Goal: Task Accomplishment & Management: Complete application form

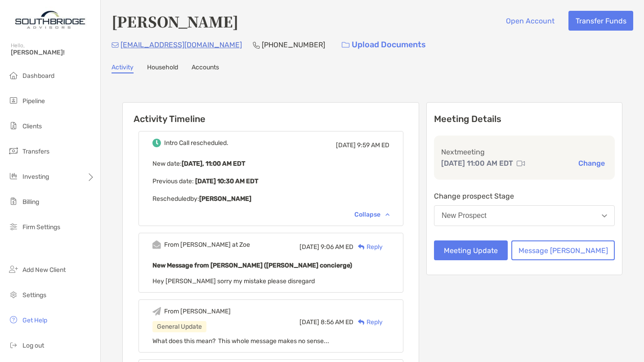
click at [300, 167] on p "New date : Today, 11:00 AM EDT" at bounding box center [270, 163] width 237 height 11
click at [489, 248] on button "Meeting Update" at bounding box center [471, 250] width 74 height 20
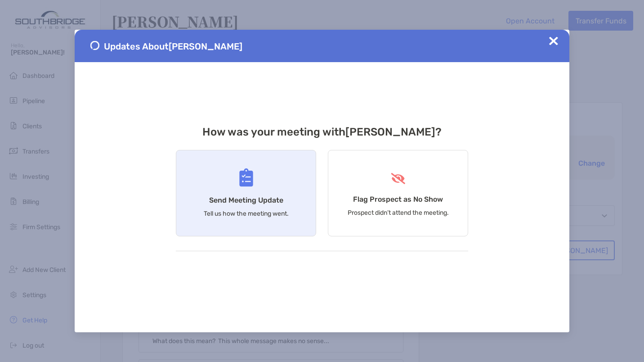
click at [246, 195] on div "Send Meeting Update Tell us how the meeting went." at bounding box center [246, 193] width 140 height 86
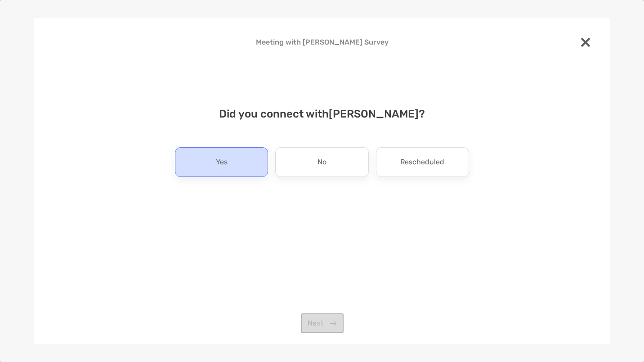
click at [221, 161] on p "Yes" at bounding box center [222, 162] width 12 height 14
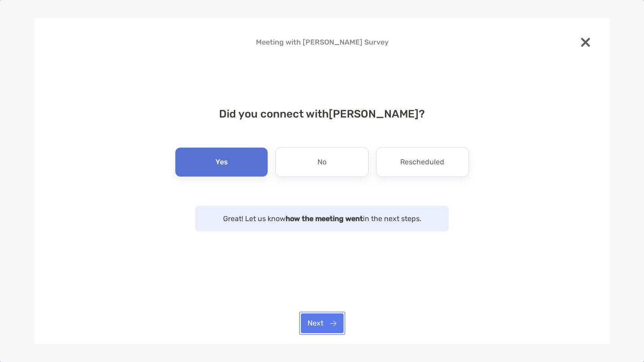
click at [330, 321] on button "Next" at bounding box center [322, 323] width 43 height 20
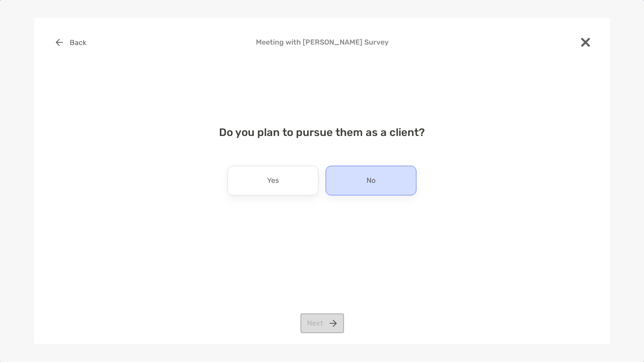
click at [375, 190] on div "No" at bounding box center [371, 180] width 91 height 30
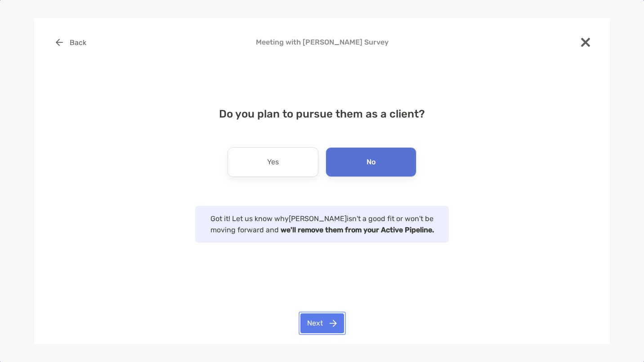
click at [318, 319] on button "Next" at bounding box center [322, 323] width 44 height 20
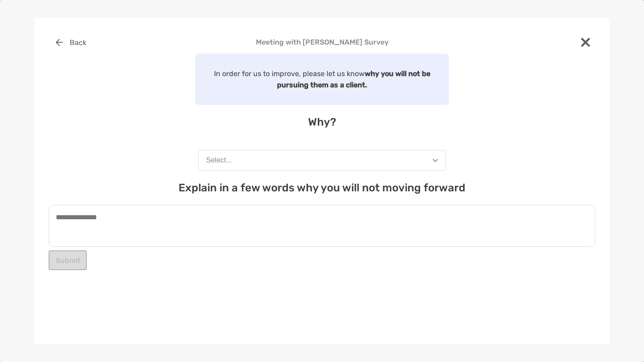
click at [276, 166] on button "Select..." at bounding box center [321, 160] width 247 height 21
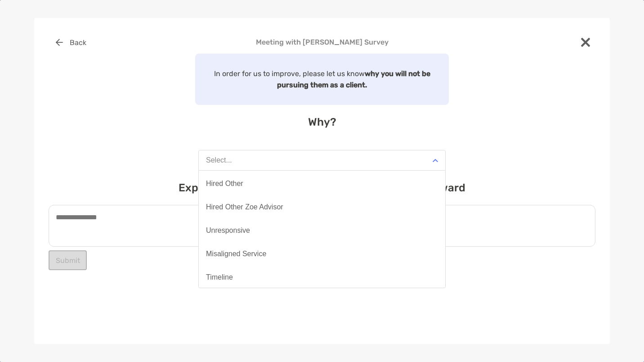
scroll to position [49, 0]
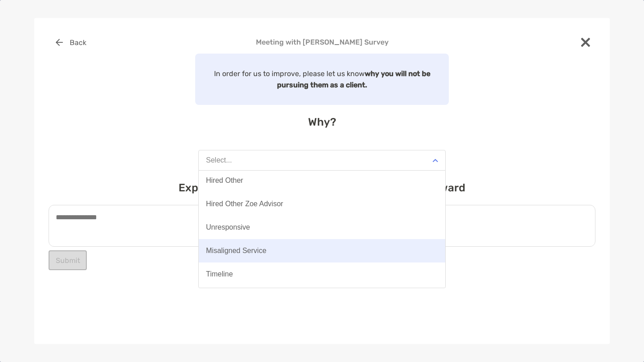
click at [268, 244] on button "Misaligned Service" at bounding box center [322, 250] width 246 height 23
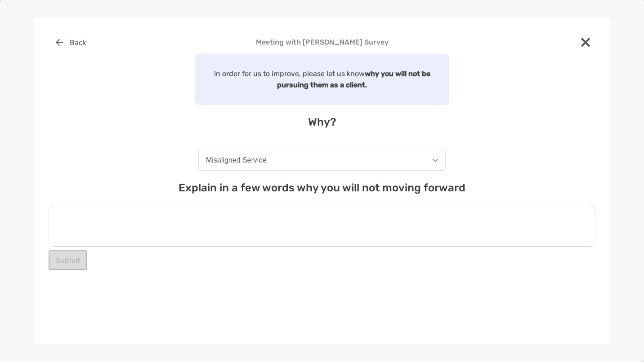
click at [205, 218] on textarea at bounding box center [322, 226] width 547 height 42
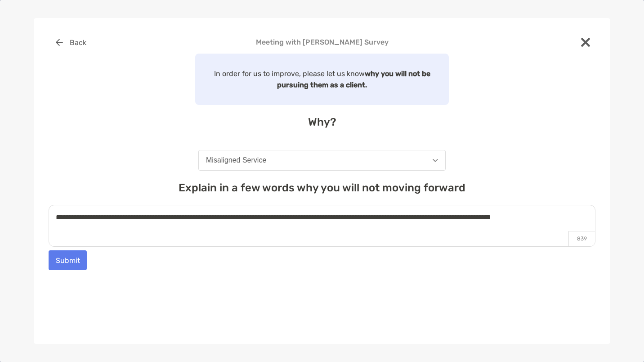
click at [588, 219] on textarea "**********" at bounding box center [322, 226] width 547 height 42
click at [179, 227] on textarea "**********" at bounding box center [322, 226] width 547 height 42
type textarea "**********"
click at [64, 261] on button "Submit" at bounding box center [68, 260] width 38 height 20
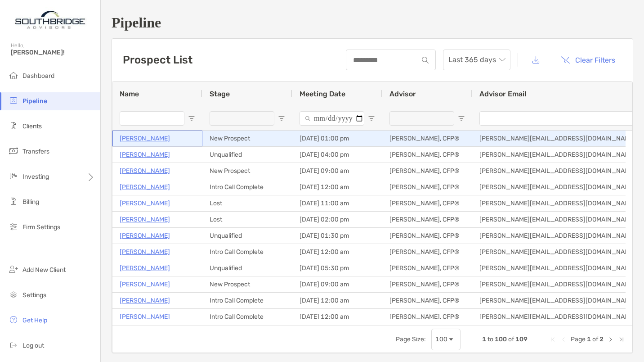
click at [146, 137] on p "Cathy Michael" at bounding box center [145, 138] width 50 height 11
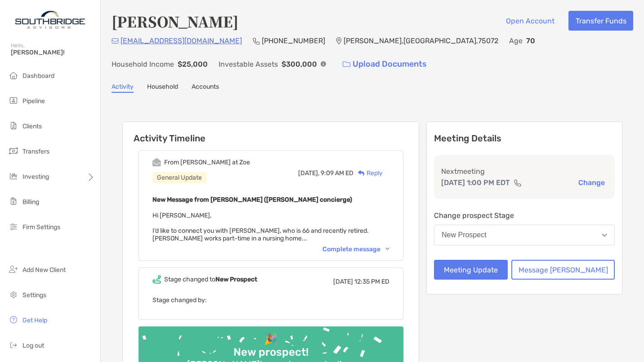
click at [366, 247] on div "Complete message" at bounding box center [355, 249] width 67 height 8
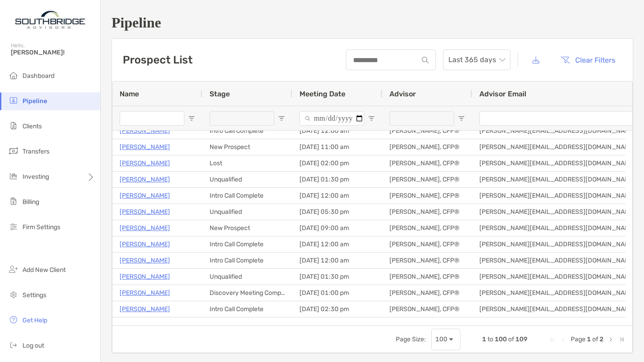
scroll to position [63, 0]
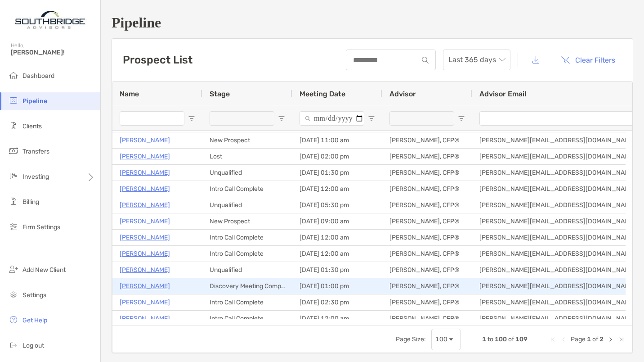
click at [129, 285] on p "[PERSON_NAME]" at bounding box center [145, 285] width 50 height 11
